Goal: Information Seeking & Learning: Learn about a topic

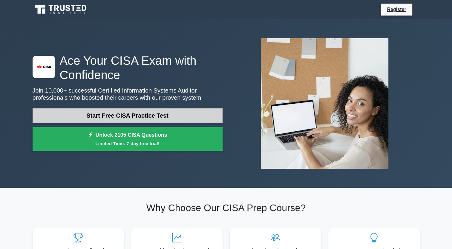
click at [164, 116] on link "Start Free CISA Practice Test" at bounding box center [128, 115] width 190 height 14
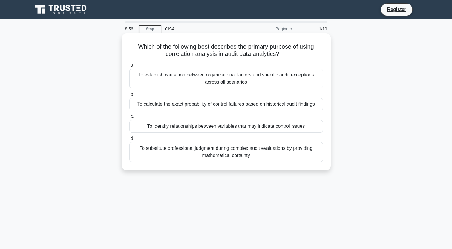
click at [224, 79] on div "To establish causation between organizational factors and specific audit except…" at bounding box center [226, 79] width 194 height 20
click at [129, 67] on input "a. To establish causation between organizational factors and specific audit exc…" at bounding box center [129, 65] width 0 height 4
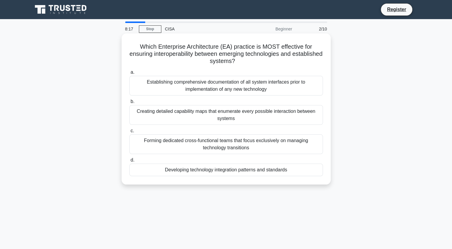
click at [258, 171] on div "Developing technology integration patterns and standards" at bounding box center [226, 170] width 194 height 13
click at [129, 162] on input "d. Developing technology integration patterns and standards" at bounding box center [129, 160] width 0 height 4
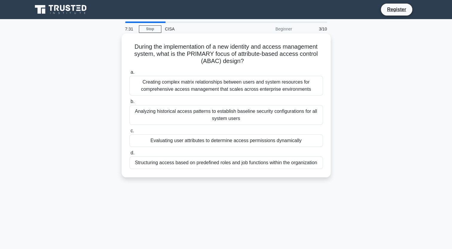
click at [235, 164] on div "Structuring access based on predefined roles and job functions within the organ…" at bounding box center [226, 162] width 194 height 13
click at [129, 155] on input "d. Structuring access based on predefined roles and job functions within the or…" at bounding box center [129, 153] width 0 height 4
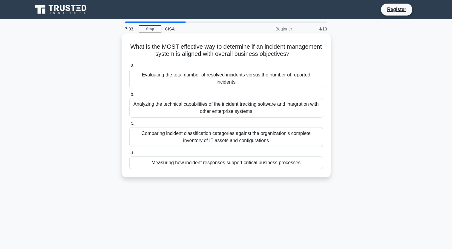
click at [240, 137] on div "Comparing incident classification categories against the organization's complet…" at bounding box center [226, 137] width 194 height 20
click at [129, 126] on input "c. Comparing incident classification categories against the organization's comp…" at bounding box center [129, 124] width 0 height 4
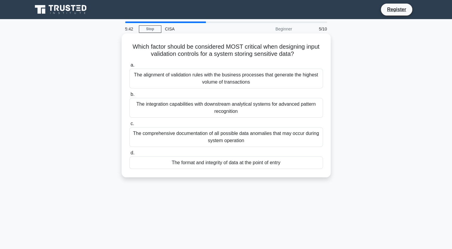
click at [199, 160] on div "The format and integrity of data at the point of entry" at bounding box center [226, 162] width 194 height 13
click at [129, 155] on input "d. The format and integrity of data at the point of entry" at bounding box center [129, 153] width 0 height 4
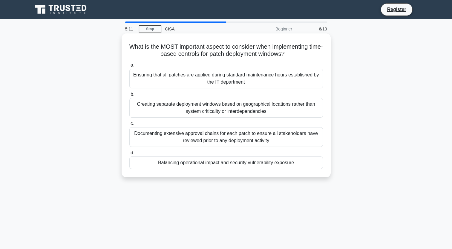
click at [227, 165] on div "Balancing operational impact and security vulnerability exposure" at bounding box center [226, 162] width 194 height 13
click at [129, 155] on input "d. Balancing operational impact and security vulnerability exposure" at bounding box center [129, 153] width 0 height 4
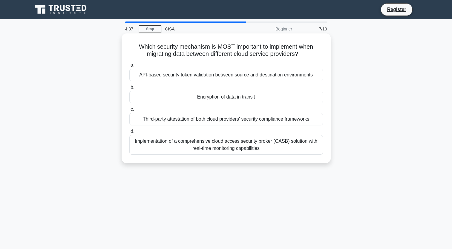
click at [247, 141] on div "Implementation of a comprehensive cloud access security broker (CASB) solution …" at bounding box center [226, 145] width 194 height 20
click at [129, 134] on input "d. Implementation of a comprehensive cloud access security broker (CASB) soluti…" at bounding box center [129, 132] width 0 height 4
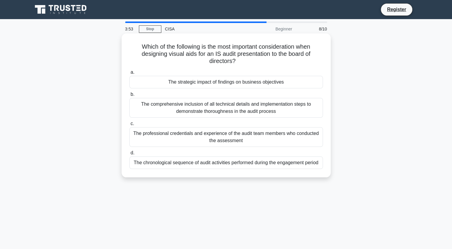
click at [232, 165] on div "The chronological sequence of audit activities performed during the engagement …" at bounding box center [226, 162] width 194 height 13
click at [129, 155] on input "d. The chronological sequence of audit activities performed during the engageme…" at bounding box center [129, 153] width 0 height 4
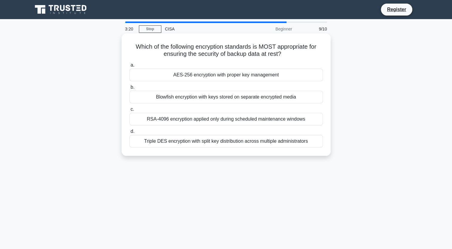
click at [246, 75] on div "AES-256 encryption with proper key management" at bounding box center [226, 75] width 194 height 13
click at [129, 67] on input "a. AES-256 encryption with proper key management" at bounding box center [129, 65] width 0 height 4
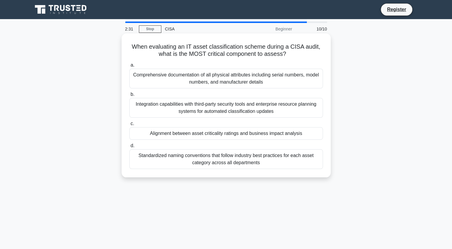
click at [249, 79] on div "Comprehensive documentation of all physical attributes including serial numbers…" at bounding box center [226, 79] width 194 height 20
click at [129, 67] on input "a. Comprehensive documentation of all physical attributes including serial numb…" at bounding box center [129, 65] width 0 height 4
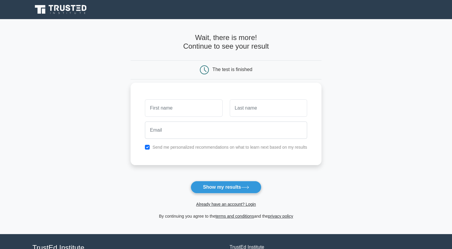
click at [197, 111] on input "text" at bounding box center [183, 107] width 77 height 17
type input "[PERSON_NAME]"
type input "Pan"
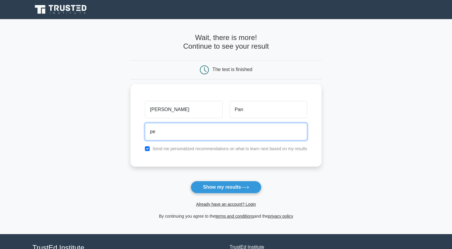
type input "pe"
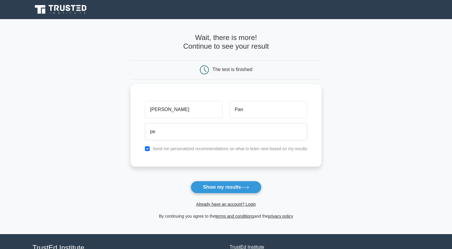
click at [368, 144] on main "Wait, there is more! Continue to see your result The test is finished [PERSON_N…" at bounding box center [226, 126] width 452 height 215
click at [147, 146] on input "checkbox" at bounding box center [147, 147] width 5 height 5
checkbox input "false"
click at [241, 188] on button "Show my results" at bounding box center [226, 187] width 70 height 13
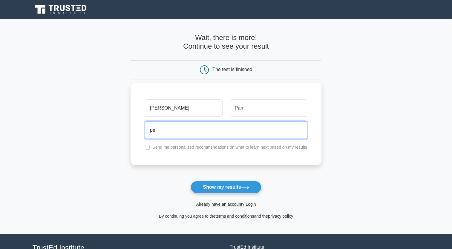
click at [196, 130] on input "pe" at bounding box center [226, 130] width 162 height 17
type input "[PERSON_NAME][EMAIL_ADDRESS][DOMAIN_NAME]"
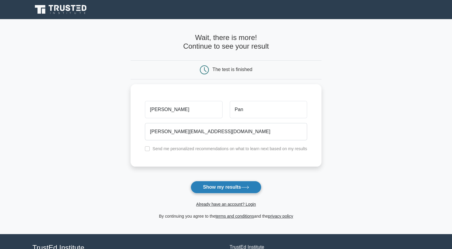
click at [231, 187] on button "Show my results" at bounding box center [226, 187] width 70 height 13
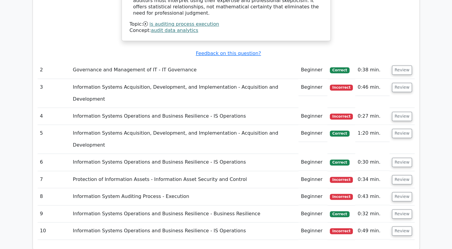
scroll to position [986, 0]
